Goal: Task Accomplishment & Management: Manage account settings

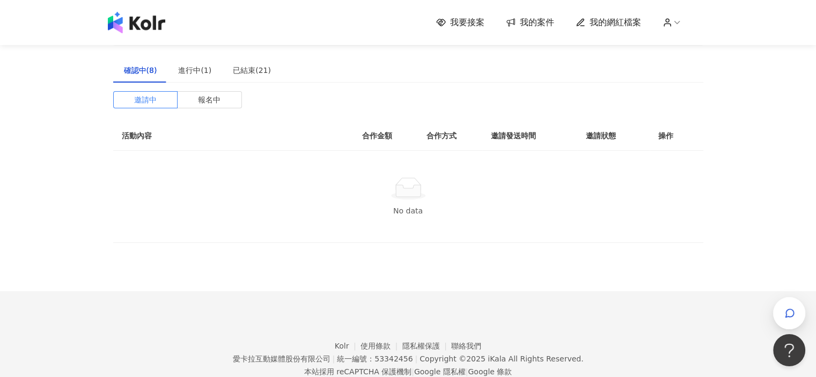
click at [463, 23] on span "我要接案" at bounding box center [467, 23] width 34 height 12
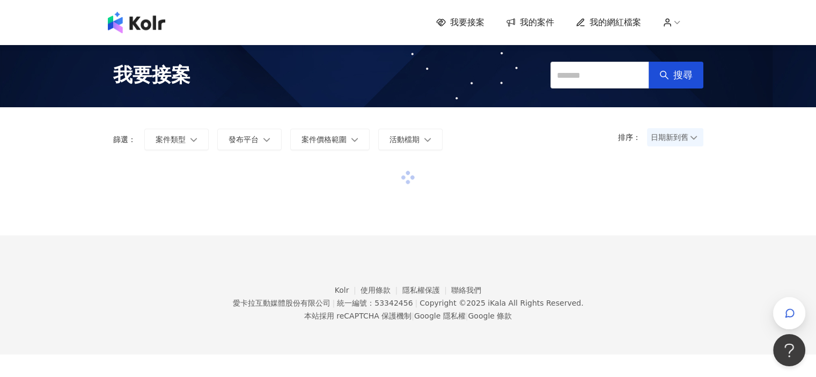
click at [539, 23] on span "我的案件" at bounding box center [537, 23] width 34 height 12
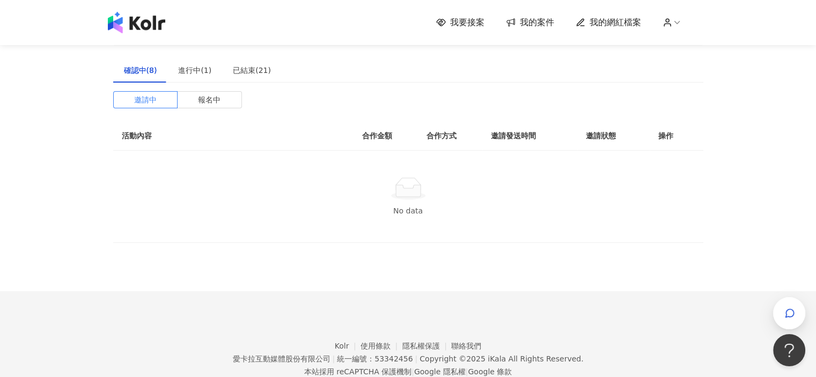
click at [368, 57] on div "建議執行流程 確認中(8) 進行中(1) 已結束(21) 邀請中 報名中 活動內容 合作金額 合作方式 邀請發送時間 邀請狀態 操作 No data" at bounding box center [408, 131] width 590 height 224
click at [597, 25] on span "我的網紅檔案" at bounding box center [614, 23] width 51 height 12
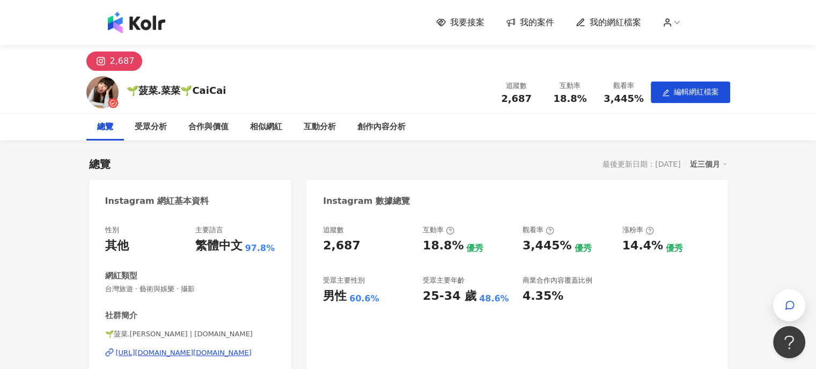
click at [461, 26] on span "我要接案" at bounding box center [467, 23] width 34 height 12
